Goal: Task Accomplishment & Management: Use online tool/utility

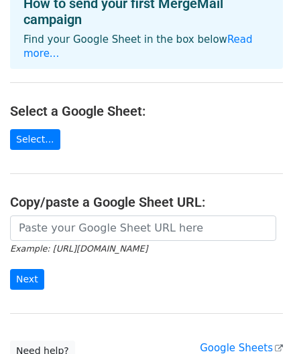
scroll to position [84, 0]
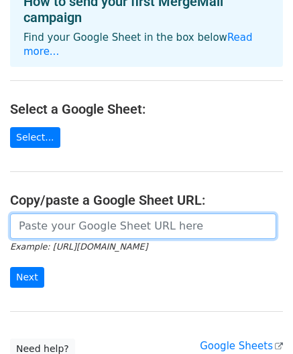
click at [159, 214] on input "url" at bounding box center [143, 226] width 266 height 25
type input "[URL][DOMAIN_NAME]"
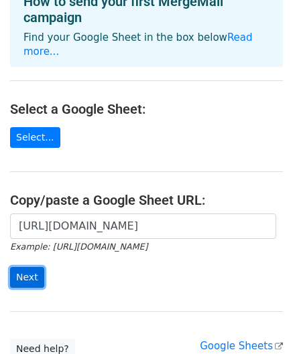
click at [31, 267] on input "Next" at bounding box center [27, 277] width 34 height 21
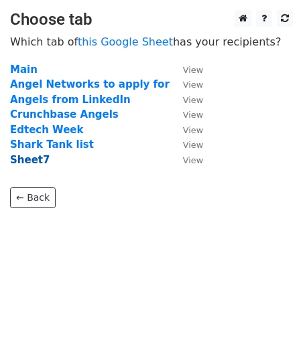
click at [31, 161] on strong "Sheet7" at bounding box center [29, 160] width 39 height 12
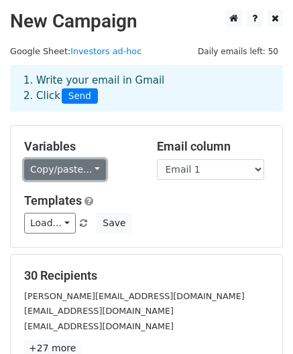
click at [64, 169] on link "Copy/paste..." at bounding box center [65, 169] width 82 height 21
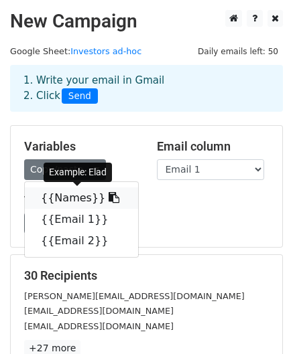
click at [64, 201] on link "{{Names}}" at bounding box center [81, 197] width 113 height 21
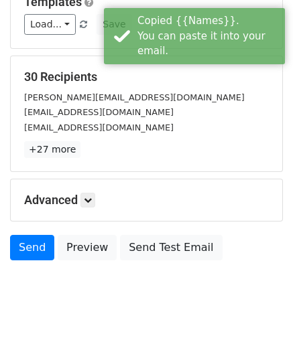
scroll to position [216, 0]
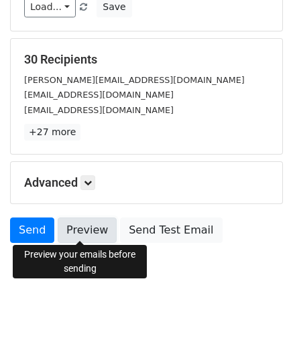
click at [88, 227] on link "Preview" at bounding box center [87, 230] width 59 height 25
click at [87, 231] on link "Preview" at bounding box center [87, 230] width 59 height 25
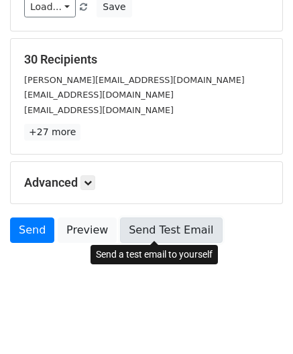
click at [167, 222] on link "Send Test Email" at bounding box center [171, 230] width 102 height 25
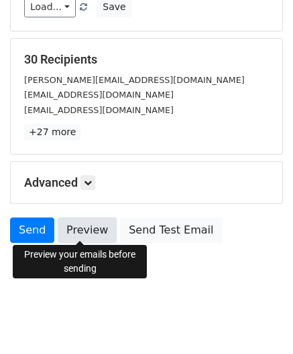
click at [82, 230] on link "Preview" at bounding box center [87, 230] width 59 height 25
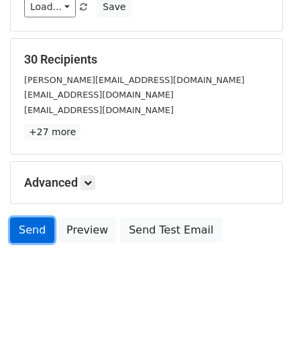
click at [33, 234] on link "Send" at bounding box center [32, 230] width 44 height 25
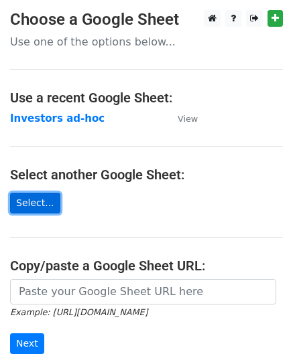
click at [39, 204] on link "Select..." at bounding box center [35, 203] width 50 height 21
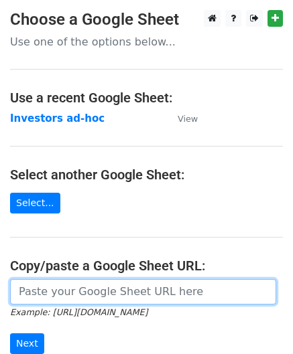
click at [98, 286] on input "url" at bounding box center [143, 291] width 266 height 25
type input "https://docs.google.com/spreadsheets/d/1psyceZOU7kPAKdri_-yP3PwdKLe-7P9sq2LJ-eD…"
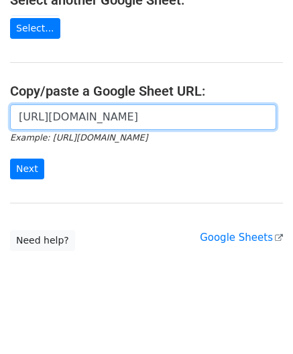
scroll to position [175, 0]
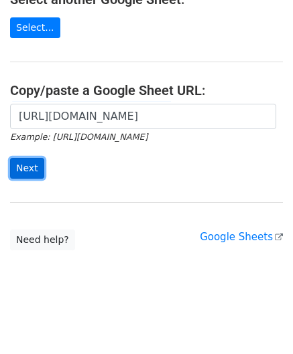
click at [26, 167] on input "Next" at bounding box center [27, 168] width 34 height 21
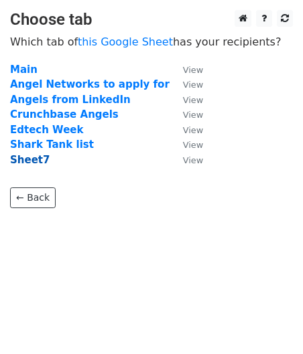
click at [26, 161] on strong "Sheet7" at bounding box center [29, 160] width 39 height 12
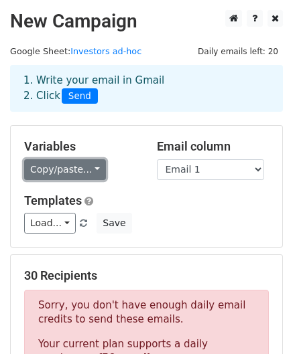
click at [35, 171] on link "Copy/paste..." at bounding box center [65, 169] width 82 height 21
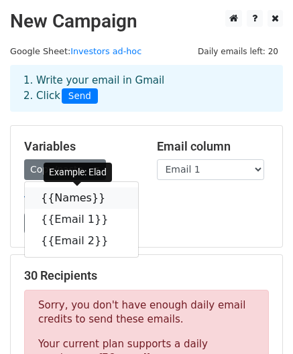
click at [48, 201] on link "{{Names}}" at bounding box center [81, 197] width 113 height 21
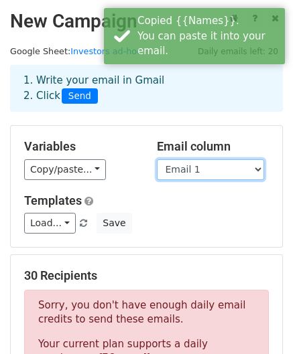
click at [220, 160] on select "Names Email 1 Email 2" at bounding box center [210, 169] width 107 height 21
select select "Email 2"
click at [157, 159] on select "Names Email 1 Email 2" at bounding box center [210, 169] width 107 height 21
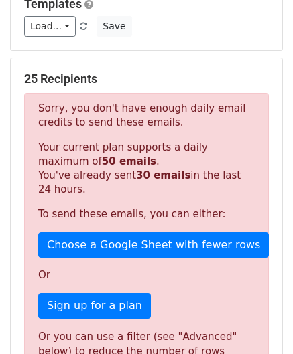
scroll to position [153, 0]
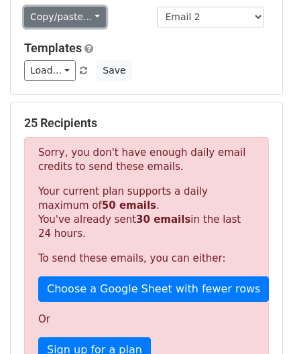
click at [58, 22] on link "Copy/paste..." at bounding box center [65, 17] width 82 height 21
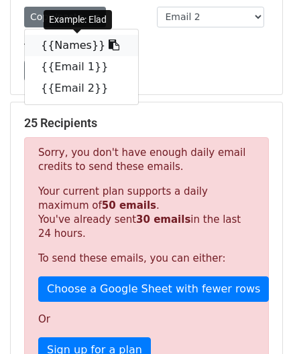
click at [108, 47] on icon at bounding box center [113, 44] width 11 height 11
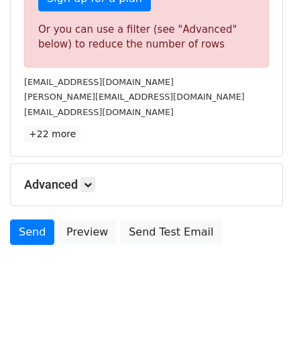
scroll to position [505, 0]
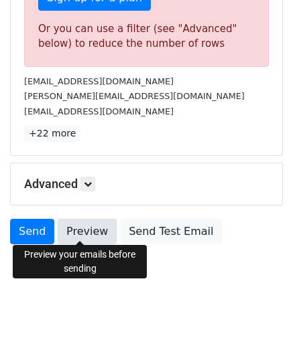
click at [75, 226] on link "Preview" at bounding box center [87, 231] width 59 height 25
